Goal: Find specific page/section: Find specific page/section

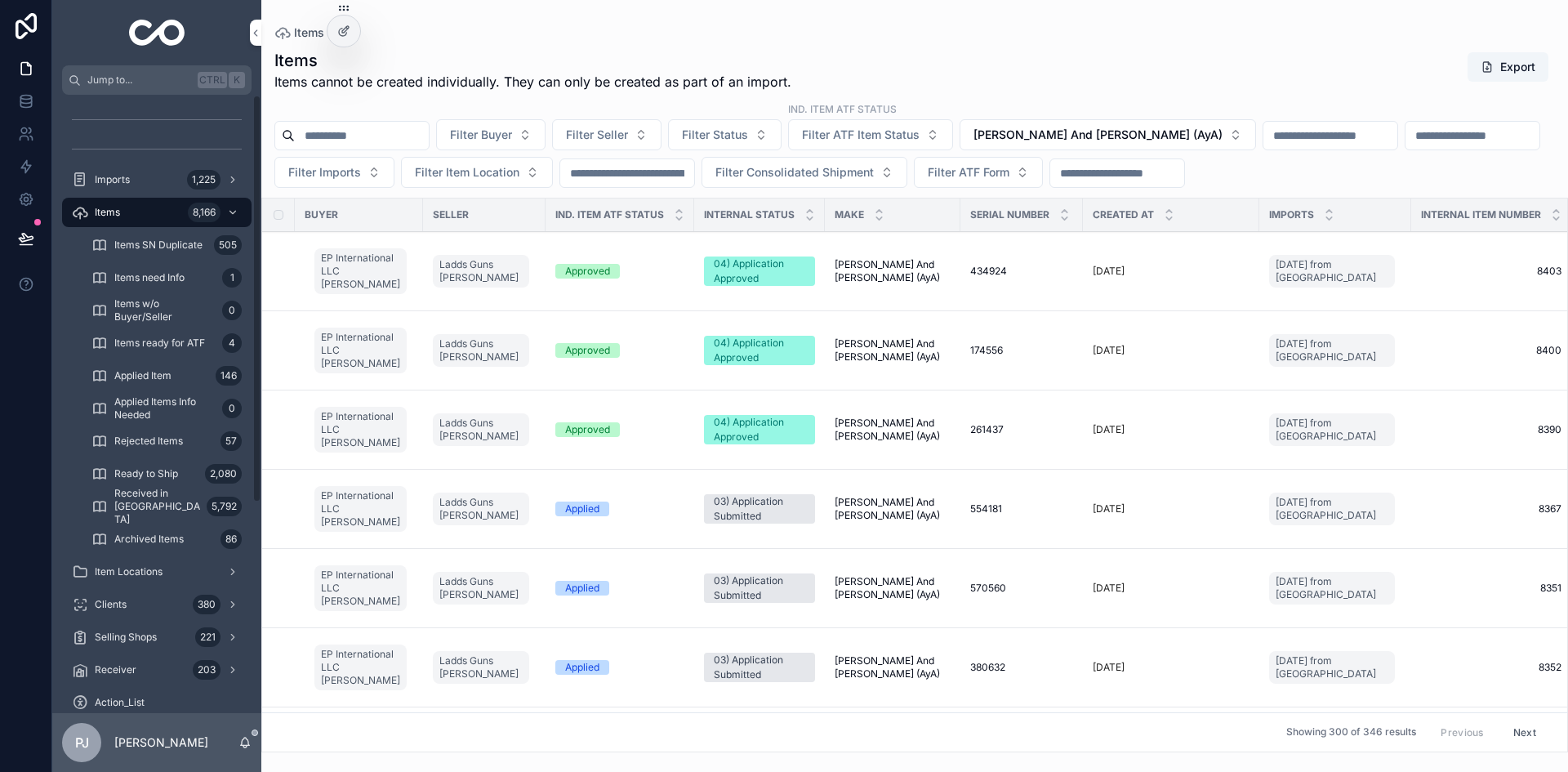
click at [141, 211] on div "Items 8,166" at bounding box center [156, 212] width 169 height 26
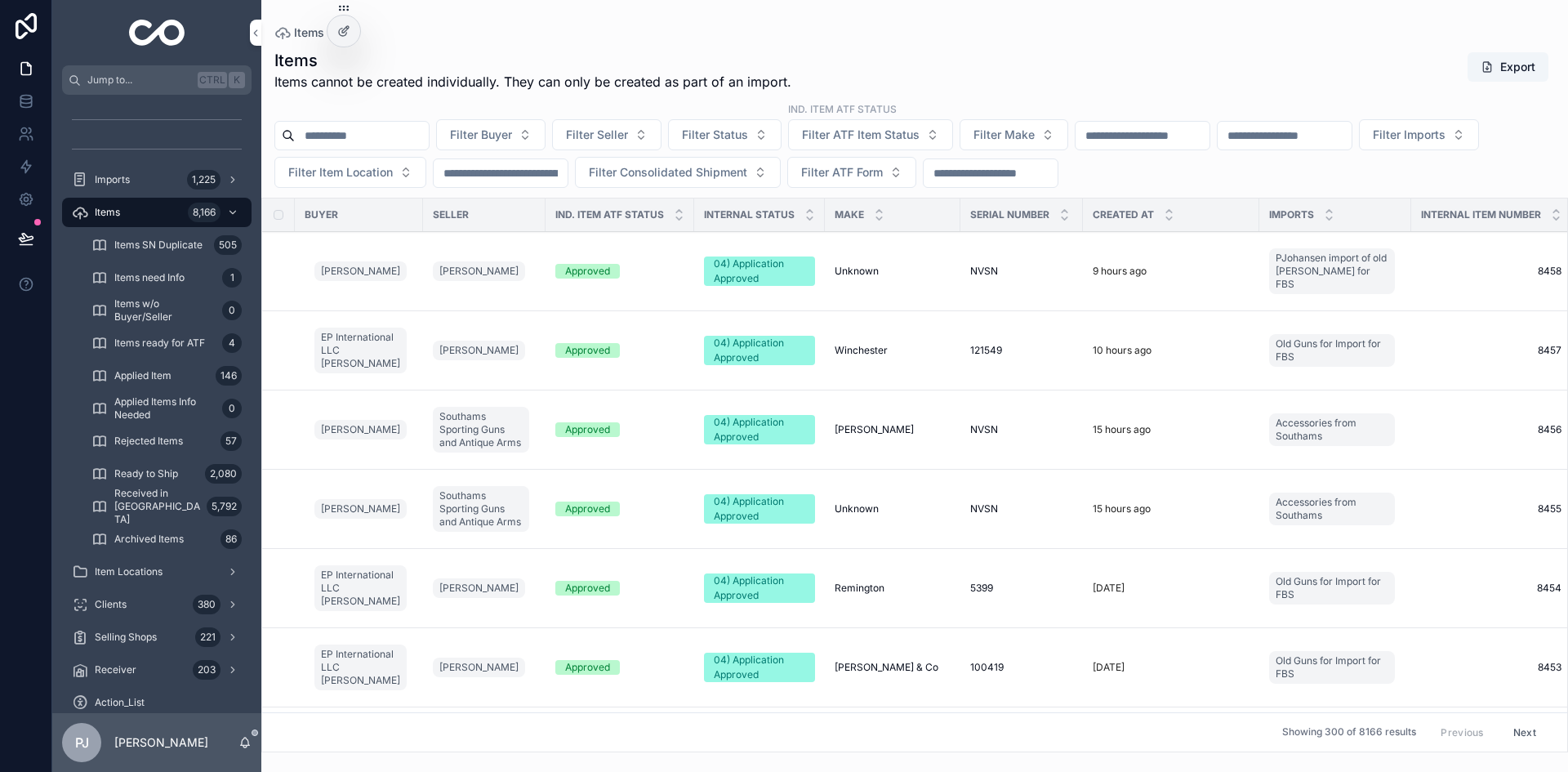
click at [1206, 137] on input "scrollable content" at bounding box center [1142, 136] width 134 height 23
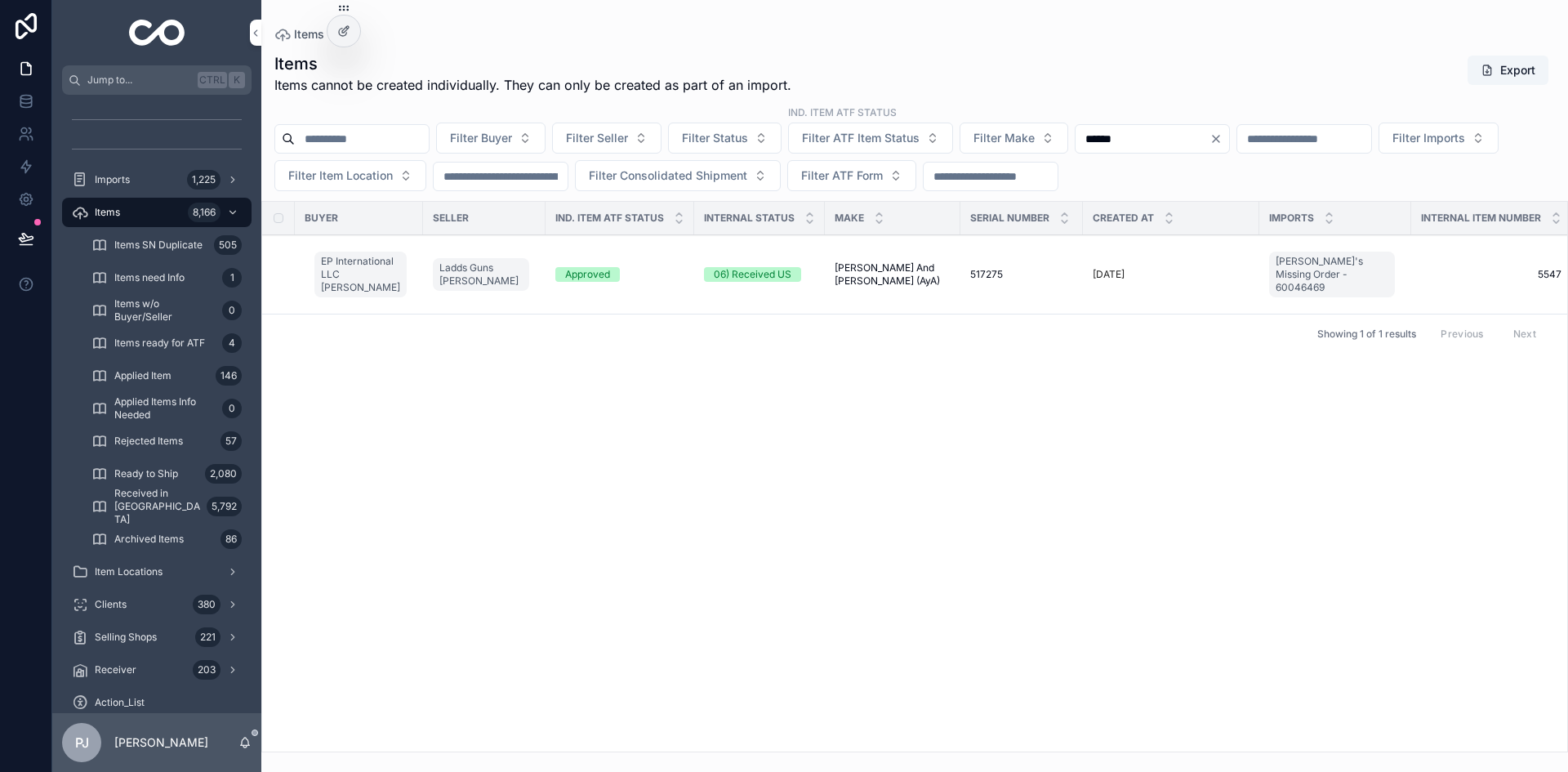
type input "******"
click at [912, 273] on span "[PERSON_NAME] And [PERSON_NAME] (AyA)" at bounding box center [892, 275] width 116 height 26
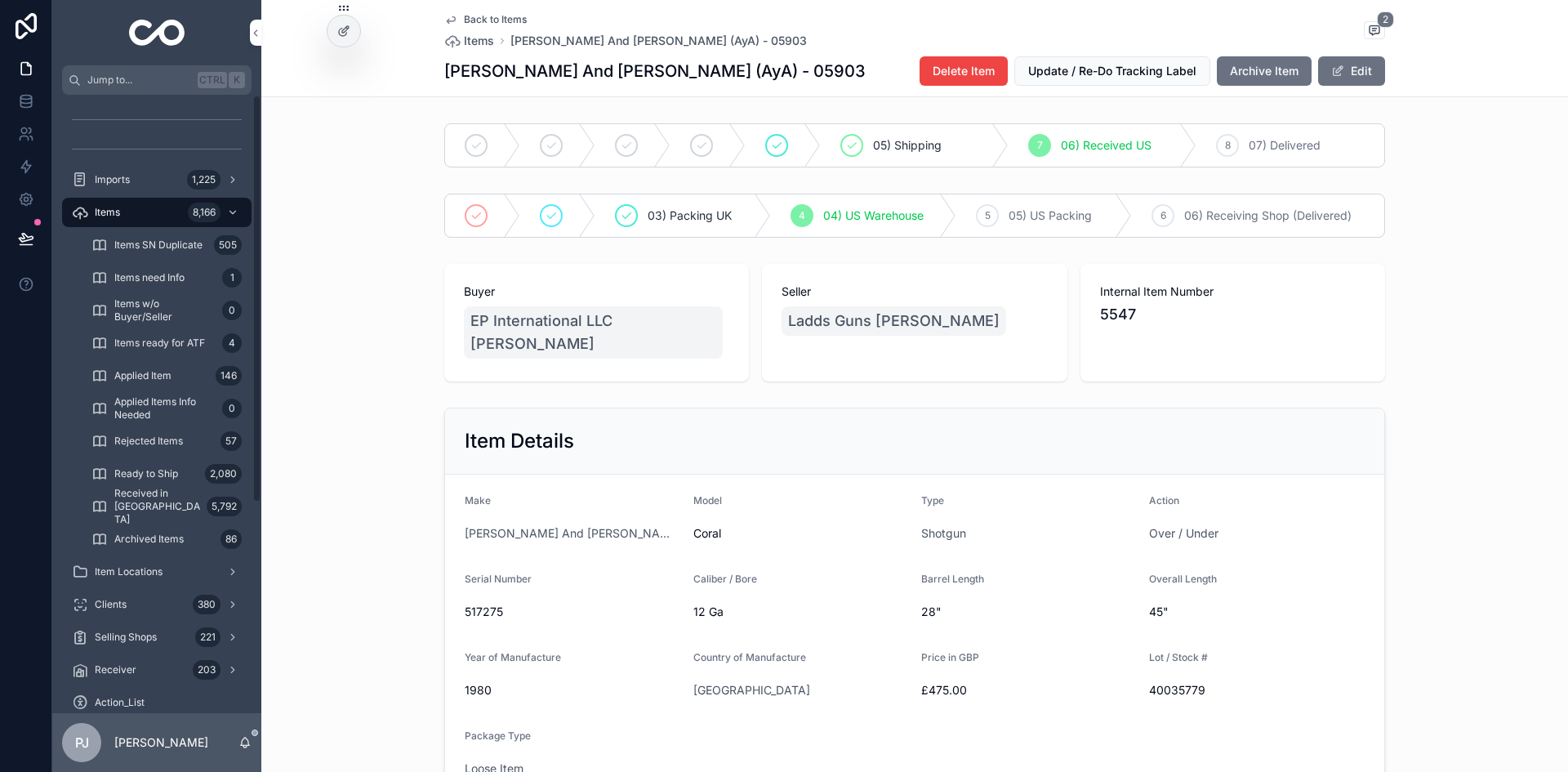
scroll to position [319, 0]
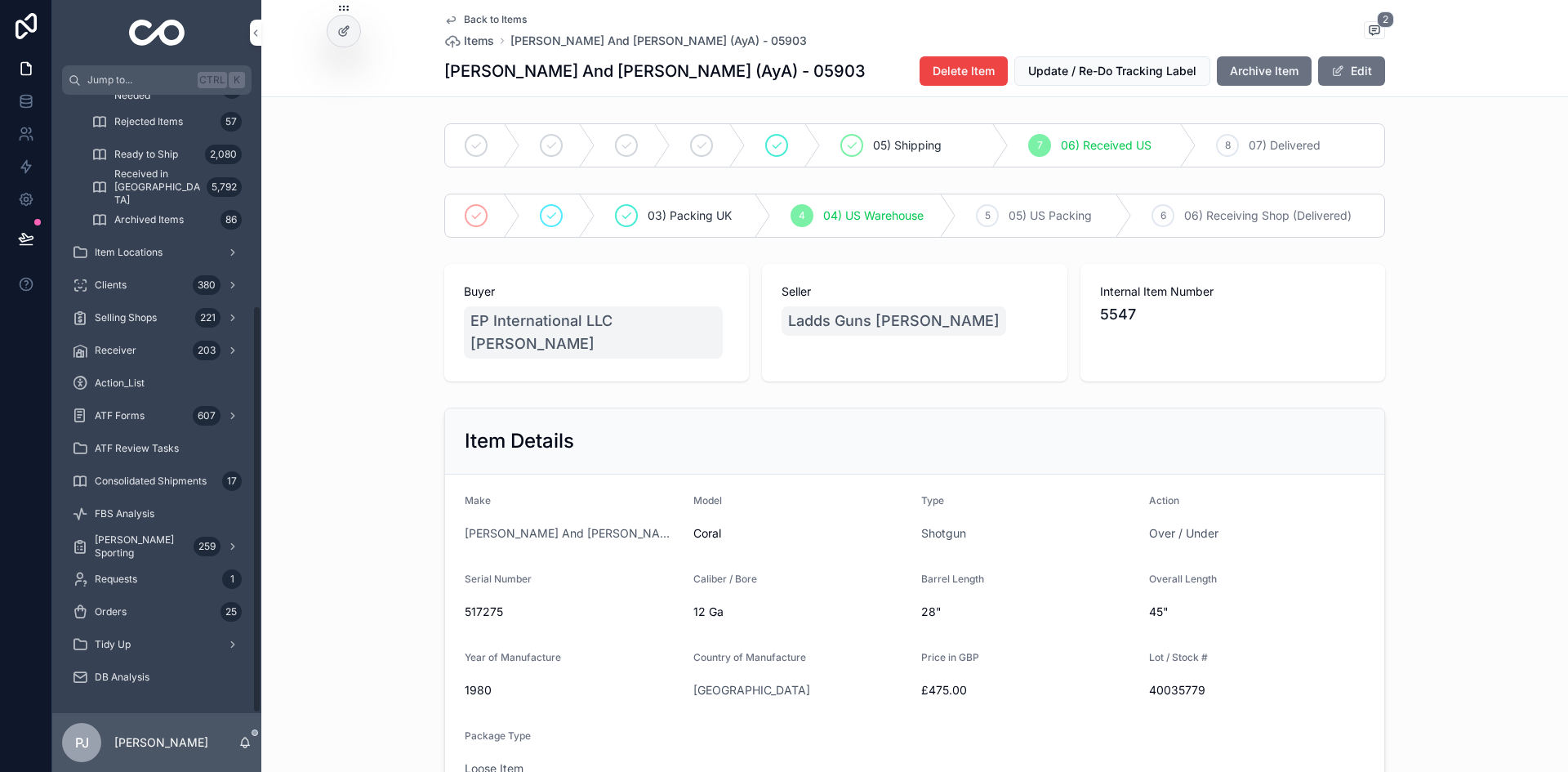
click at [169, 531] on div "[PERSON_NAME] Sporting 259" at bounding box center [157, 546] width 209 height 33
click at [168, 542] on span "[PERSON_NAME] Sporting" at bounding box center [141, 546] width 92 height 26
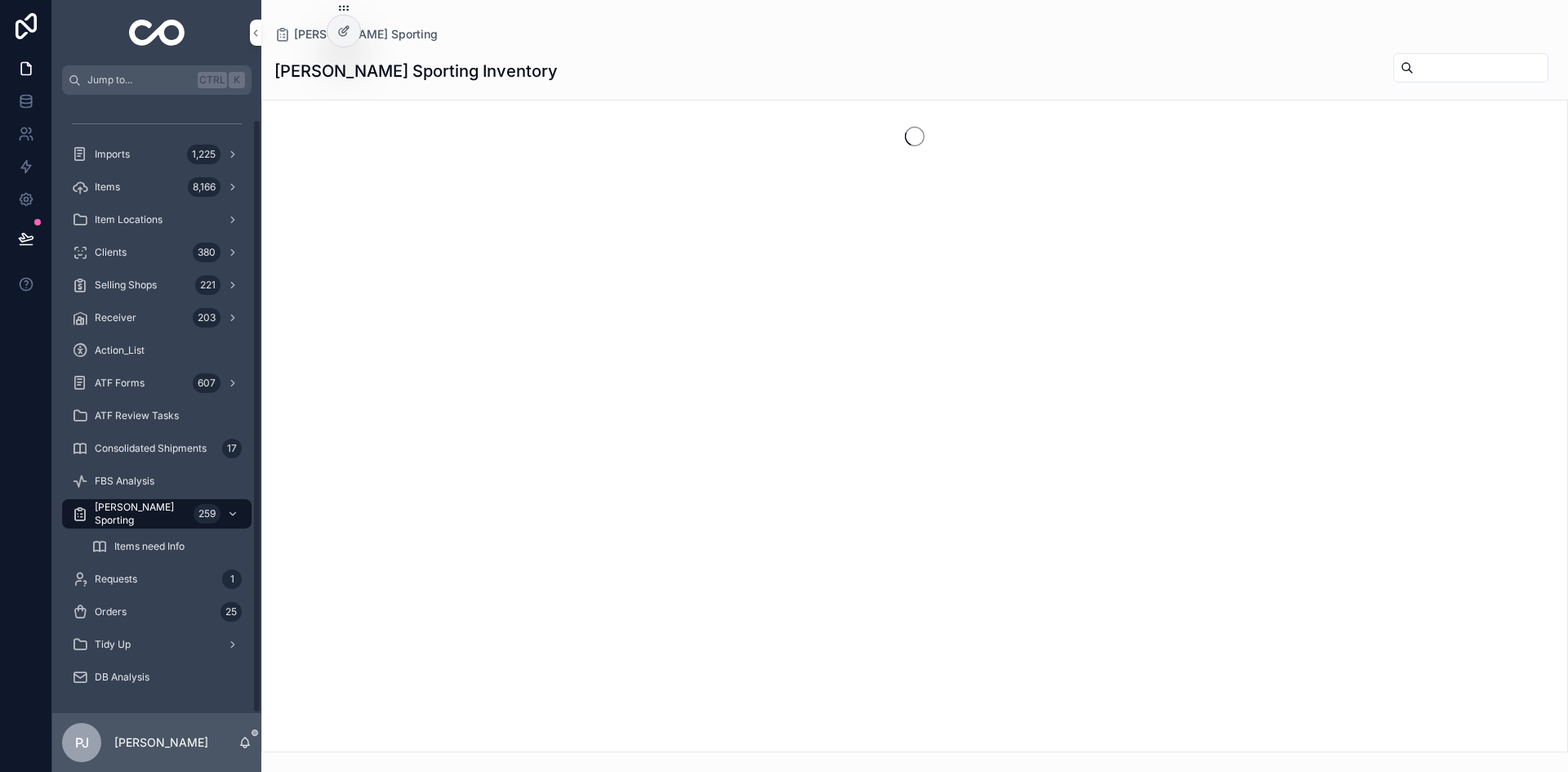
scroll to position [26, 0]
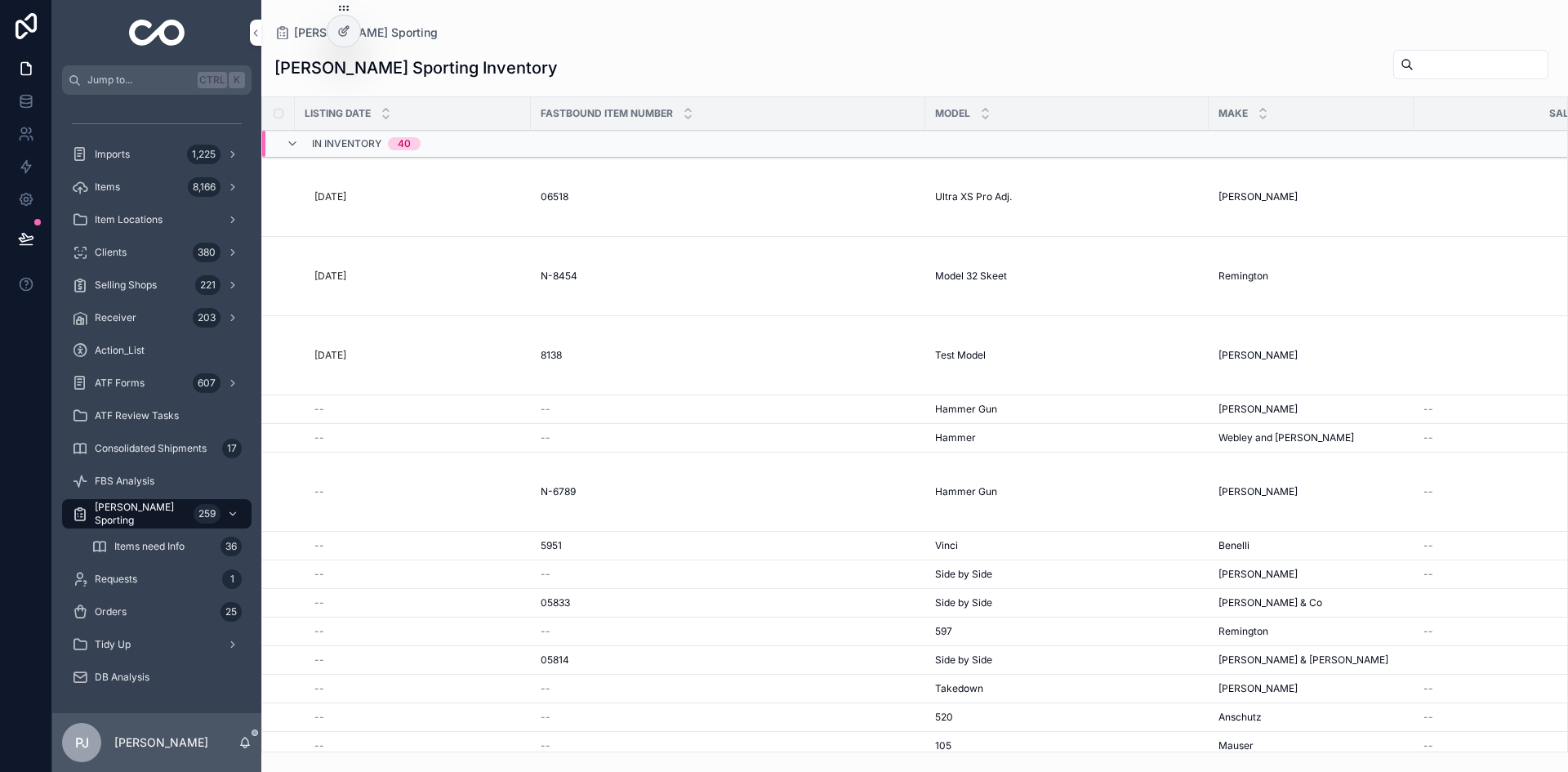
click at [1469, 64] on input "scrollable content" at bounding box center [1480, 65] width 134 height 23
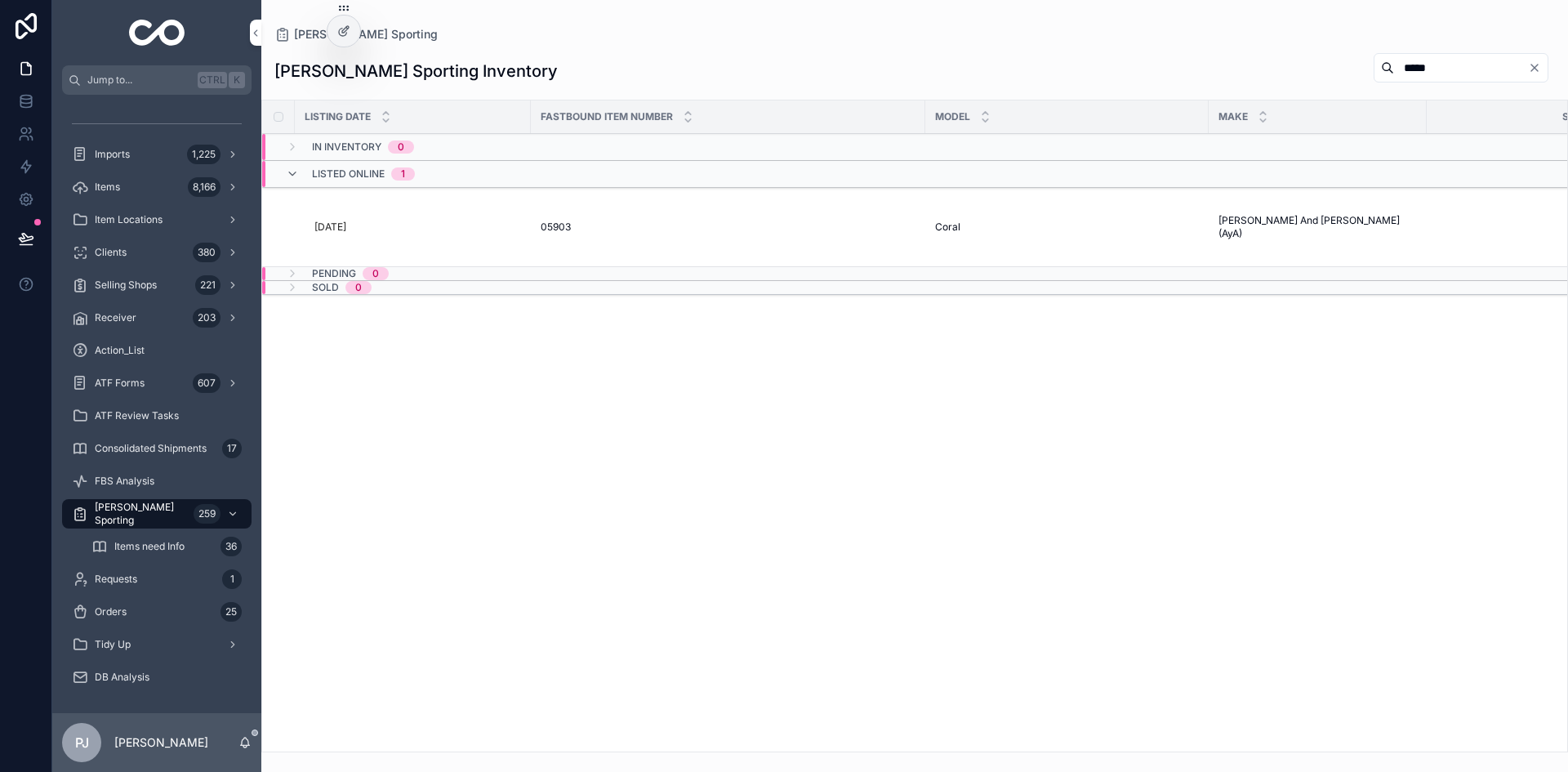
type input "*****"
click at [568, 227] on span "05903" at bounding box center [555, 227] width 30 height 13
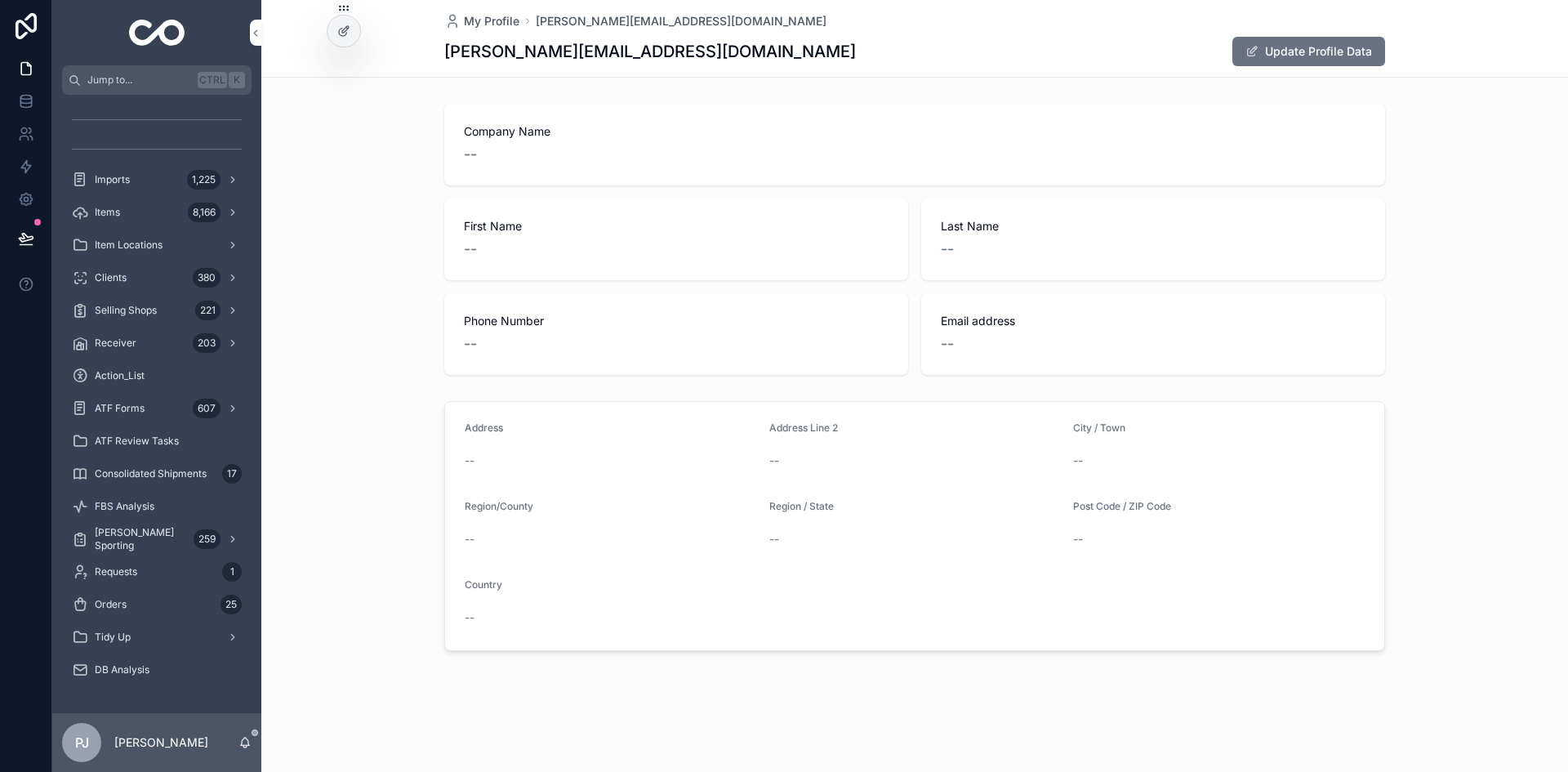
click at [162, 538] on span "[PERSON_NAME] Sporting" at bounding box center [141, 539] width 92 height 26
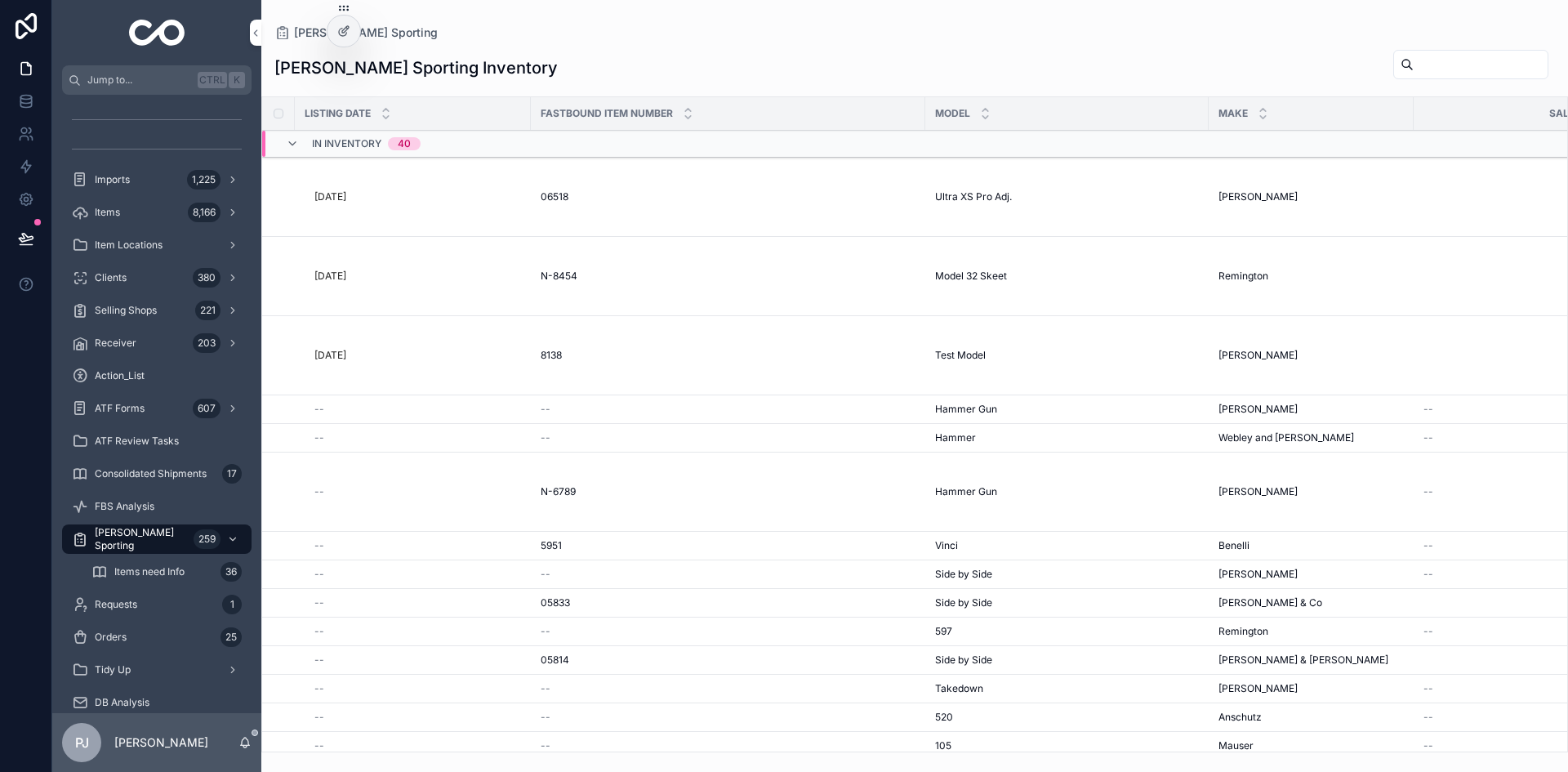
click at [1429, 62] on input "scrollable content" at bounding box center [1480, 65] width 134 height 23
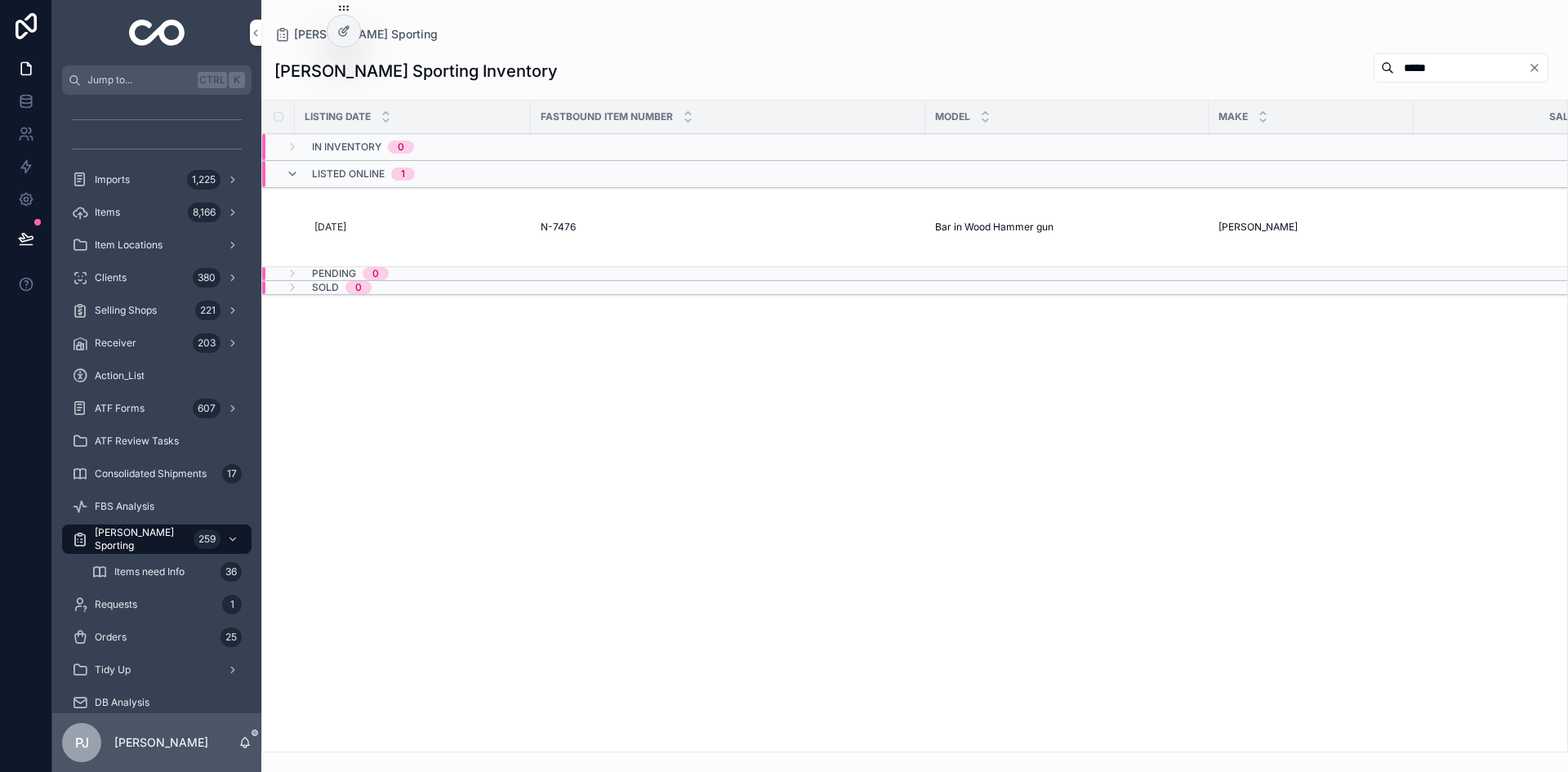
type input "*****"
click at [568, 218] on td "N-7476 N-7476" at bounding box center [727, 227] width 394 height 79
click at [568, 226] on span "N-7476" at bounding box center [558, 227] width 35 height 13
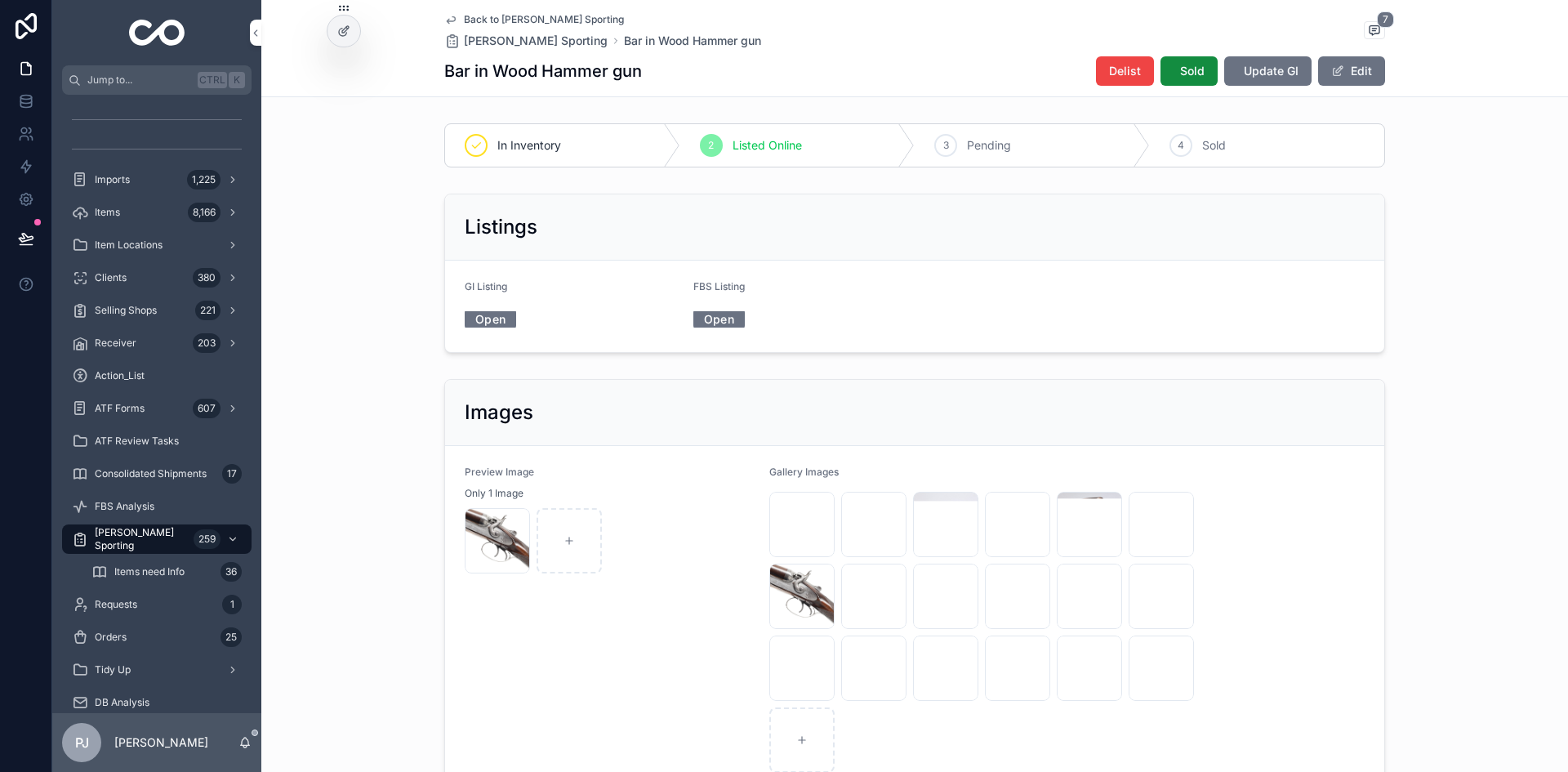
scroll to position [327, 0]
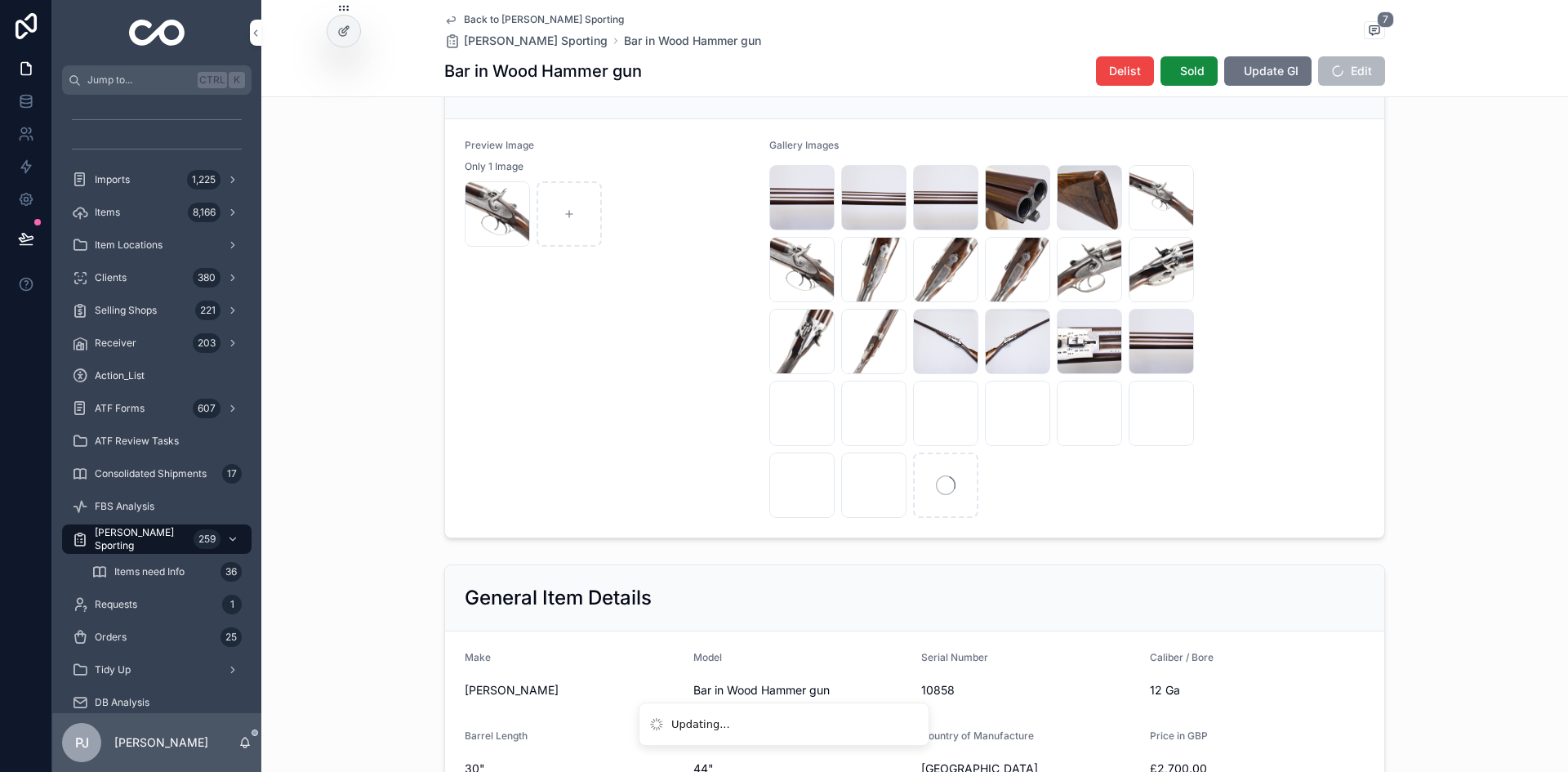
click at [1289, 64] on span "Update GI" at bounding box center [1271, 71] width 55 height 16
